Goal: Navigation & Orientation: Understand site structure

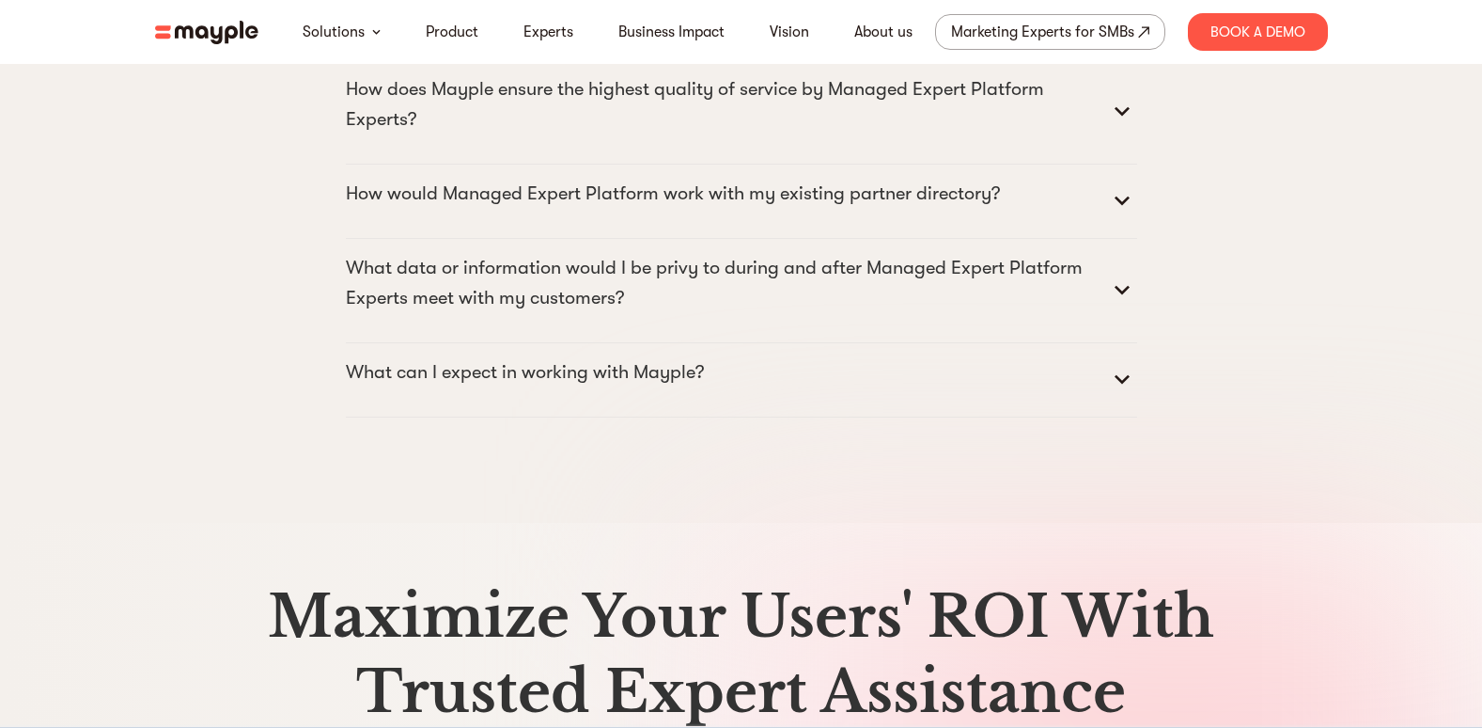
scroll to position [9676, 0]
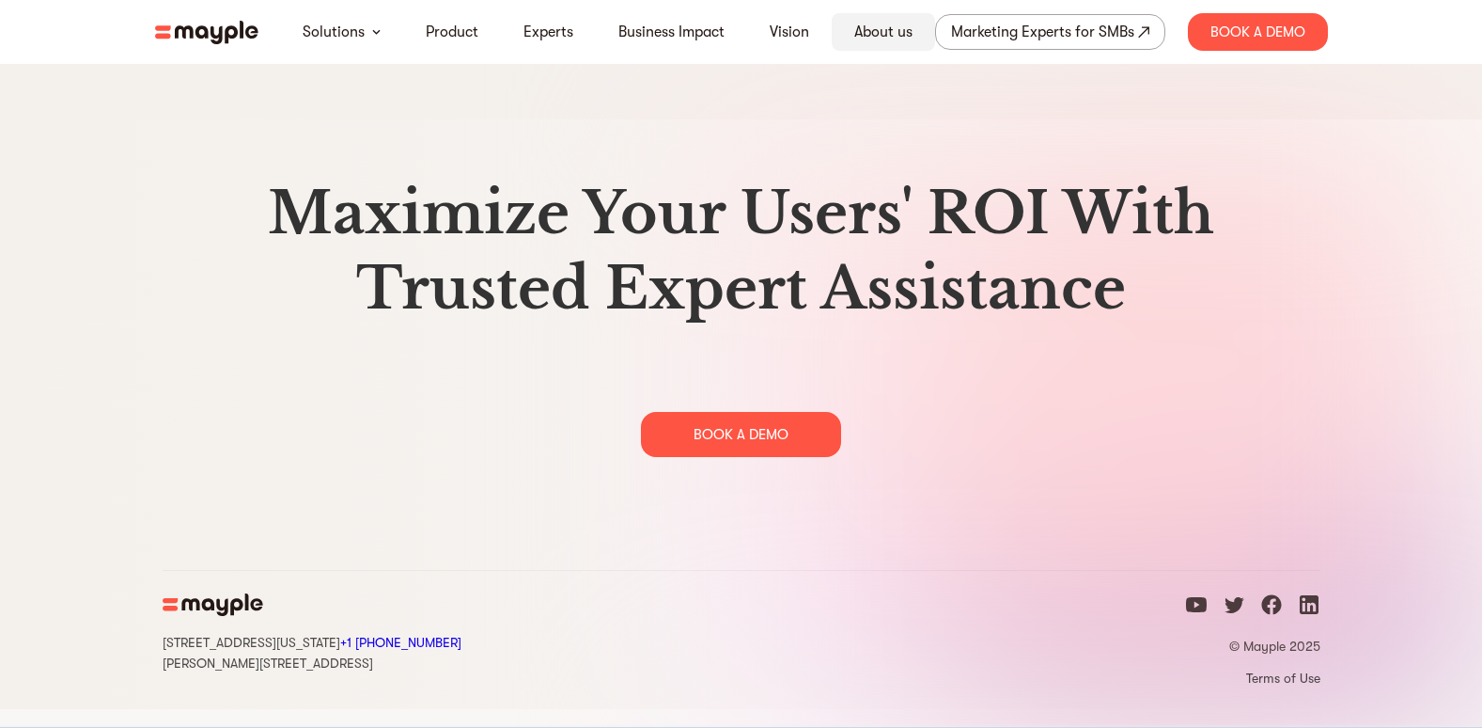
click at [873, 25] on link "About us" at bounding box center [883, 32] width 58 height 23
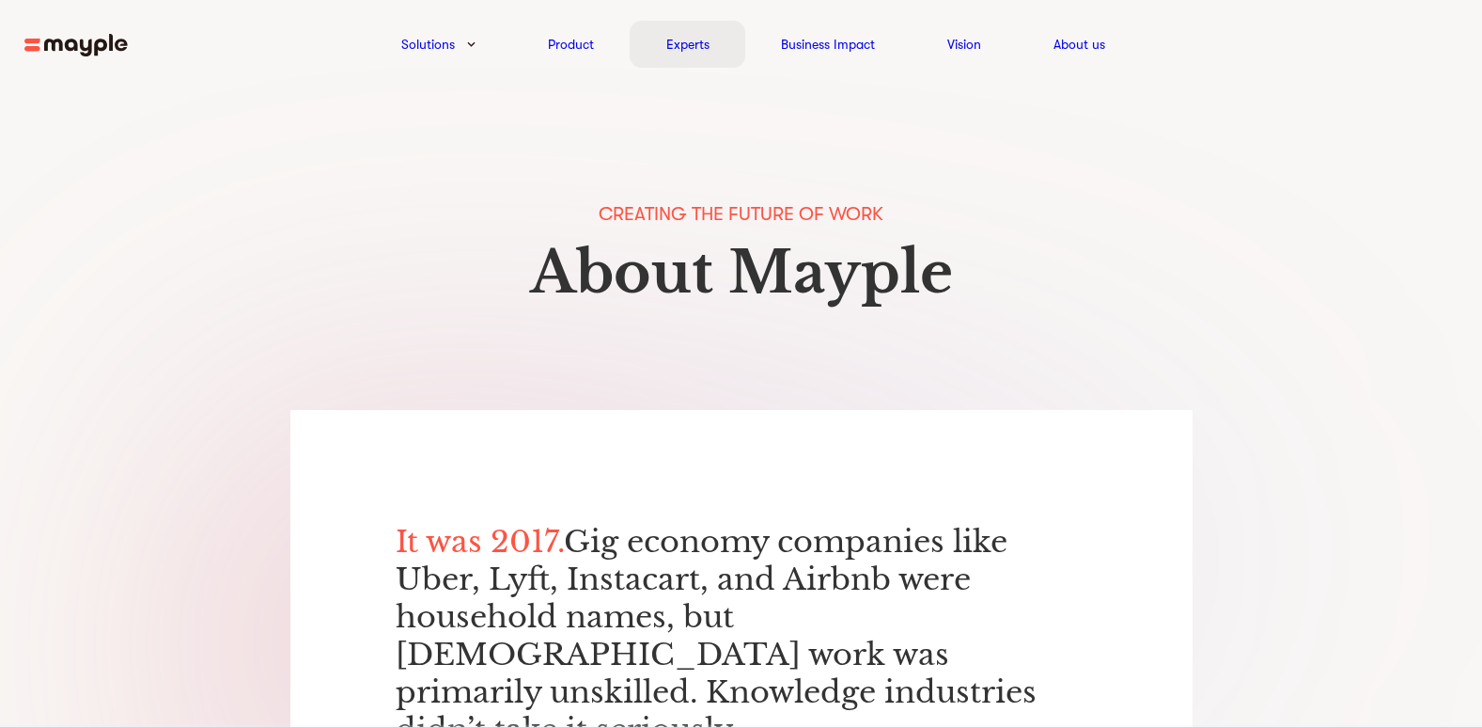
click at [687, 43] on link "Experts" at bounding box center [687, 44] width 43 height 23
